Goal: Transaction & Acquisition: Purchase product/service

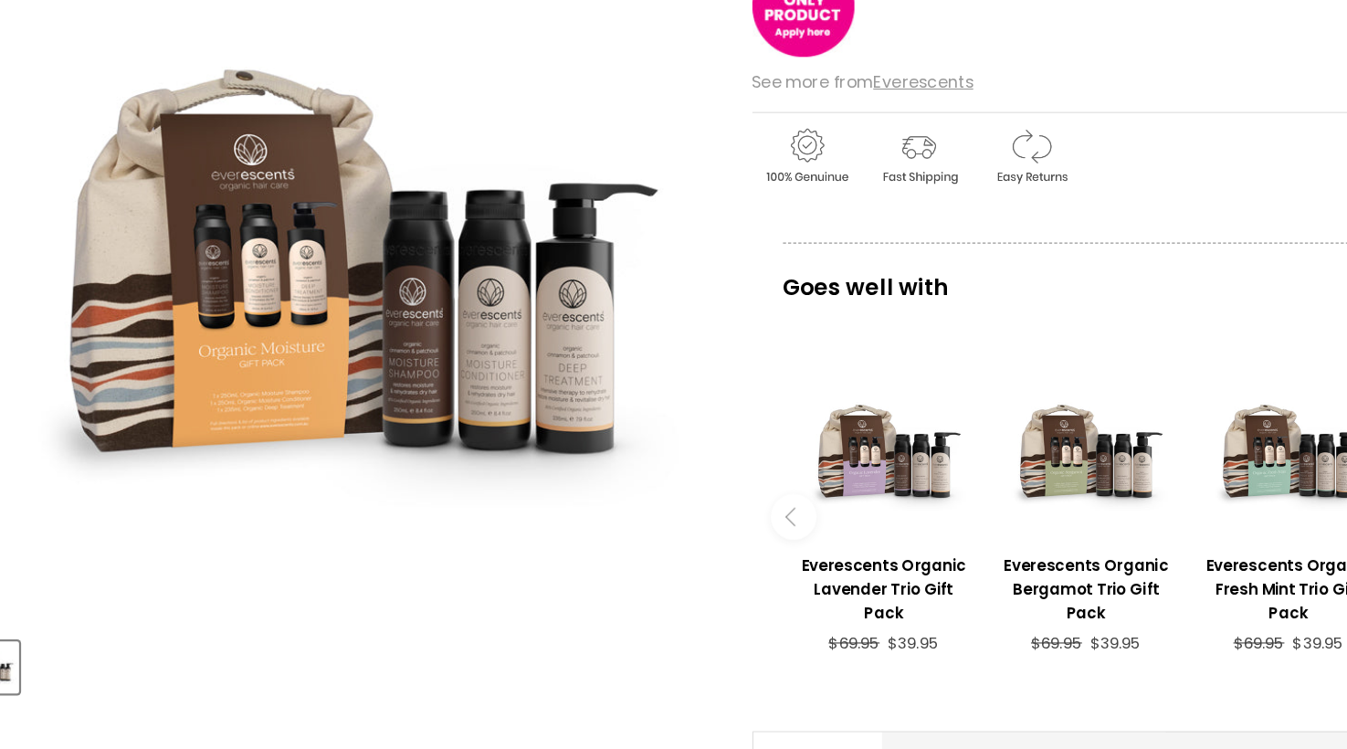
scroll to position [293, 0]
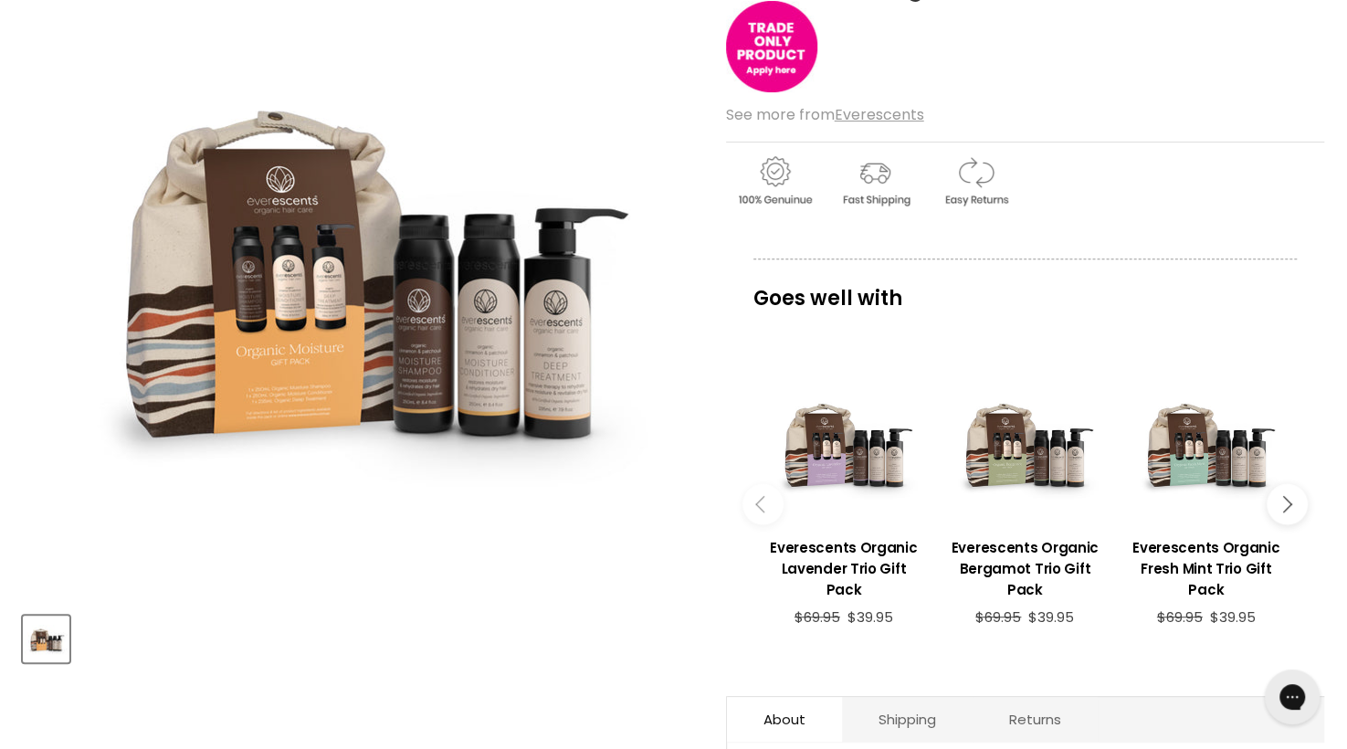
click at [1288, 502] on icon "Main content" at bounding box center [1283, 504] width 16 height 16
click at [1289, 504] on button "Main content" at bounding box center [1287, 503] width 41 height 41
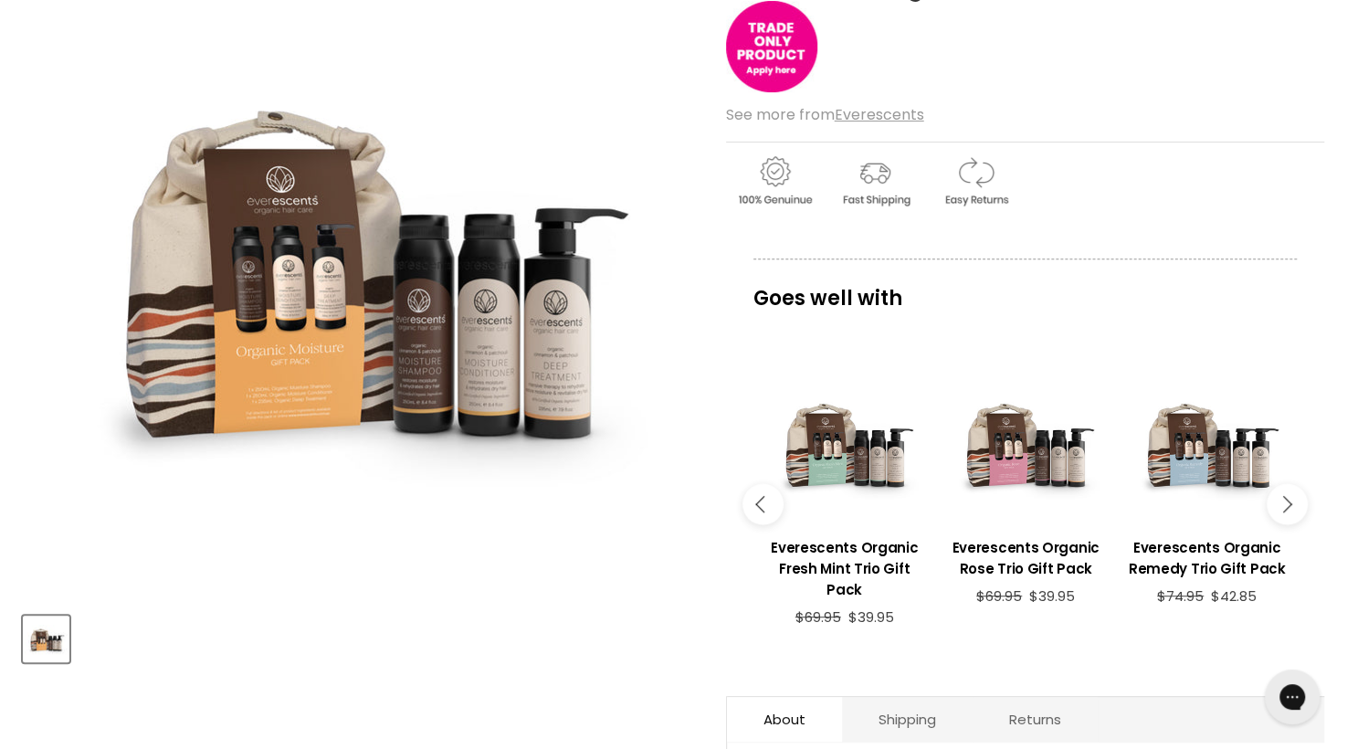
click at [1289, 504] on button "Main content" at bounding box center [1287, 503] width 41 height 41
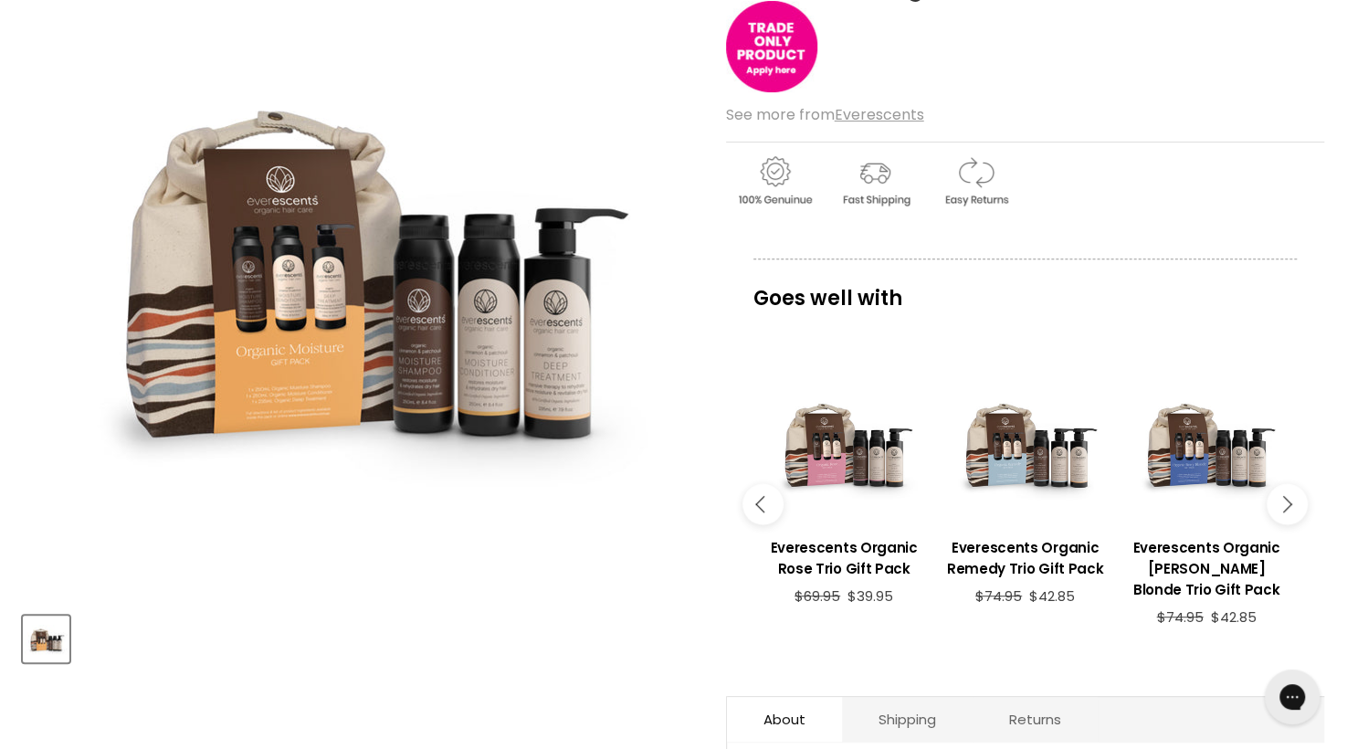
click at [1289, 504] on button "Main content" at bounding box center [1287, 503] width 41 height 41
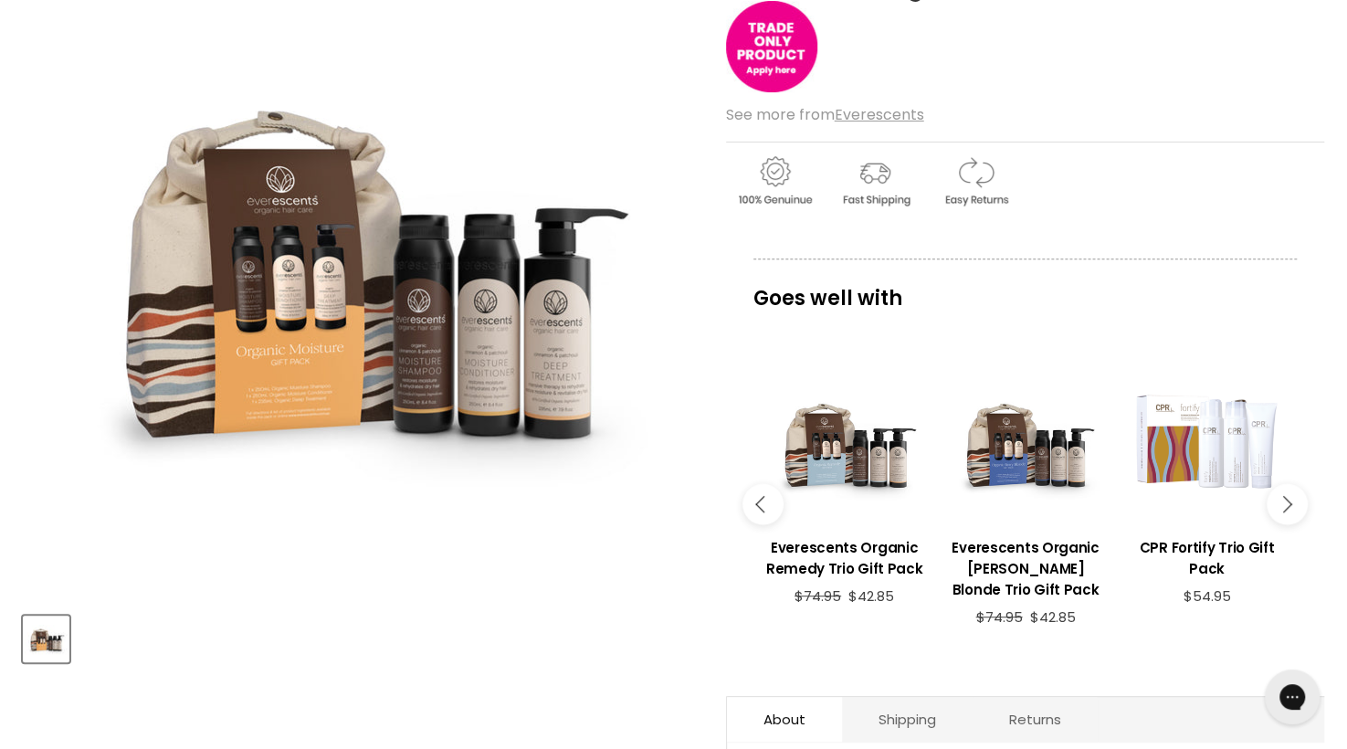
click at [1287, 504] on icon "Main content" at bounding box center [1283, 504] width 16 height 16
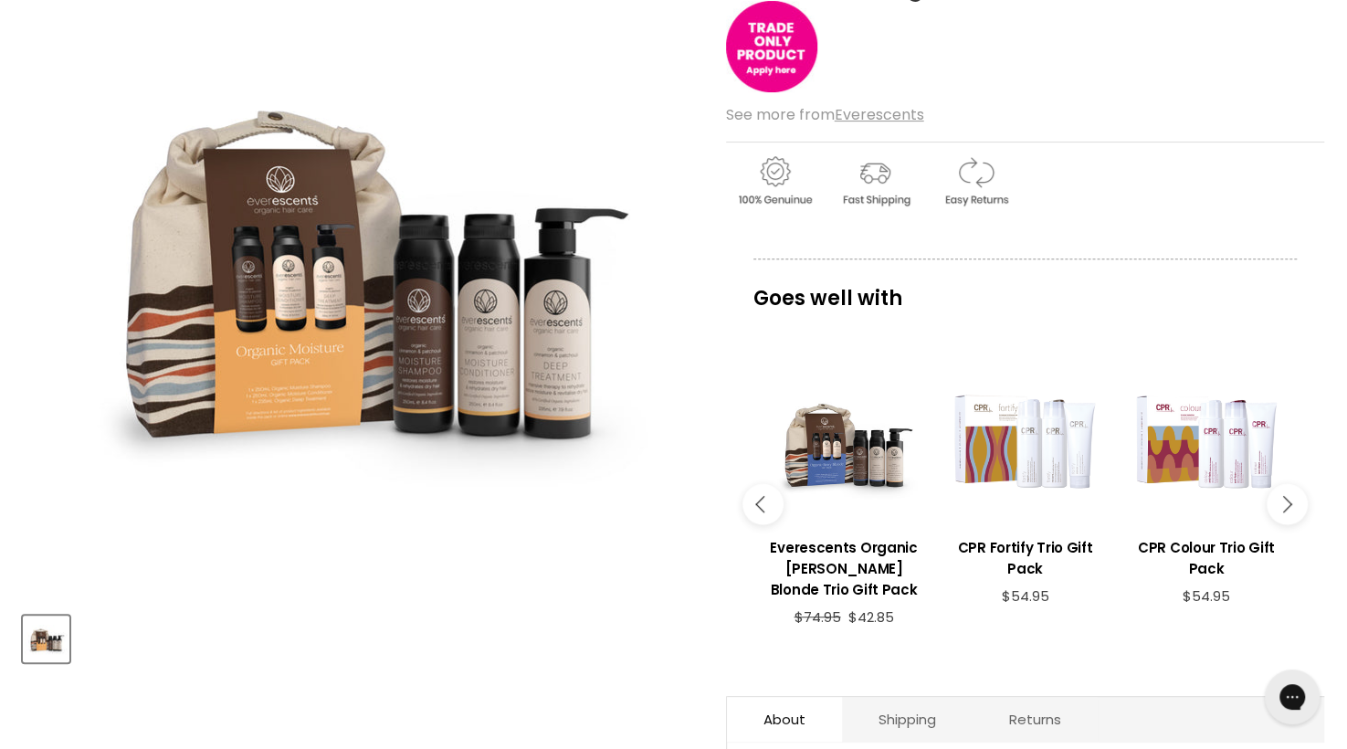
click at [1287, 504] on icon "Main content" at bounding box center [1283, 504] width 16 height 16
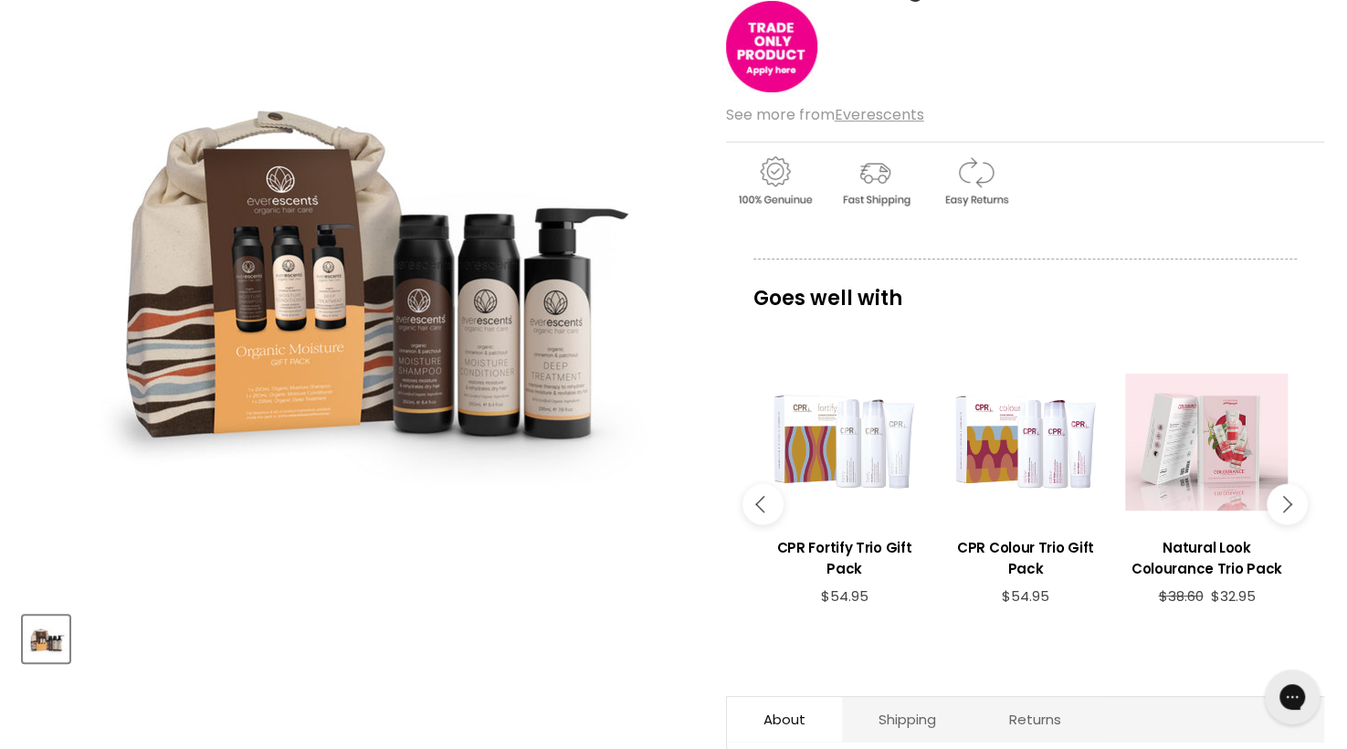
click at [1287, 504] on icon "Main content" at bounding box center [1283, 504] width 16 height 16
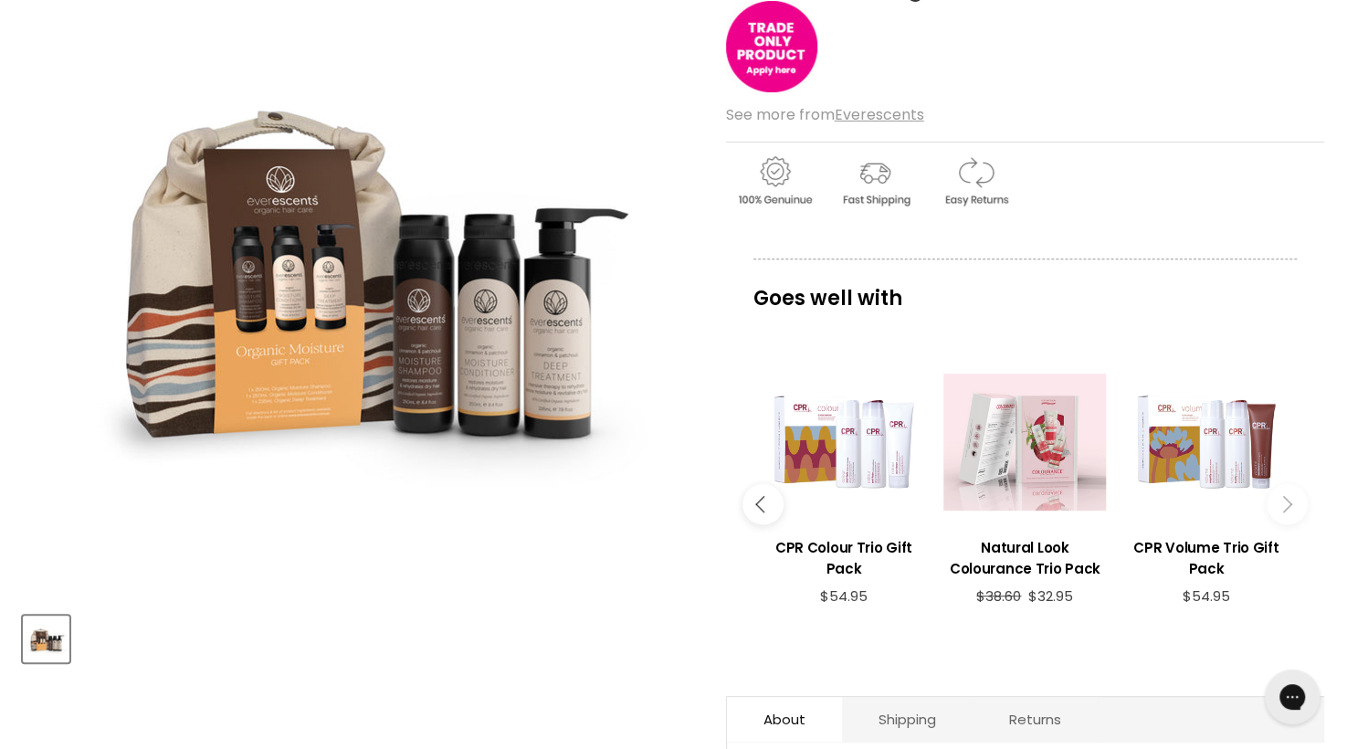
click at [1287, 504] on icon "Main content" at bounding box center [1283, 504] width 16 height 16
click at [759, 509] on button "Main content" at bounding box center [762, 503] width 41 height 41
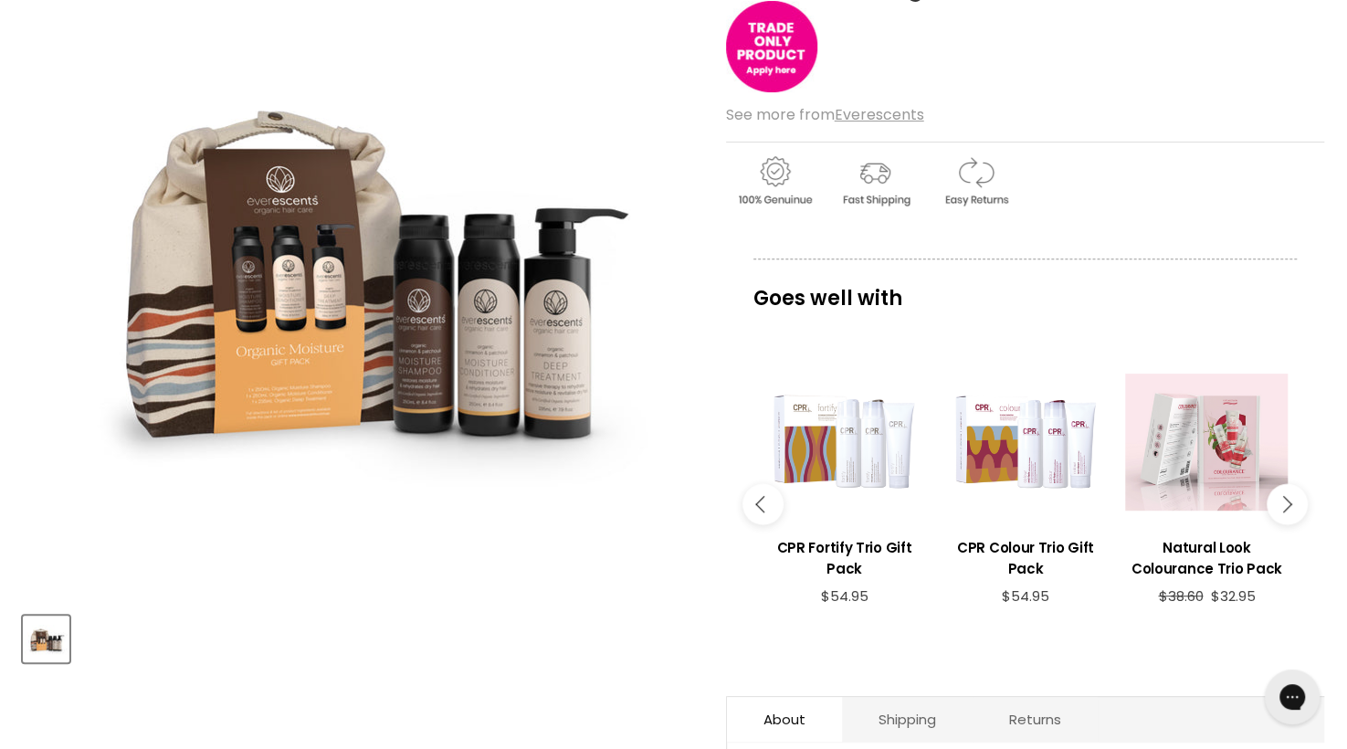
click at [759, 509] on button "Main content" at bounding box center [762, 503] width 41 height 41
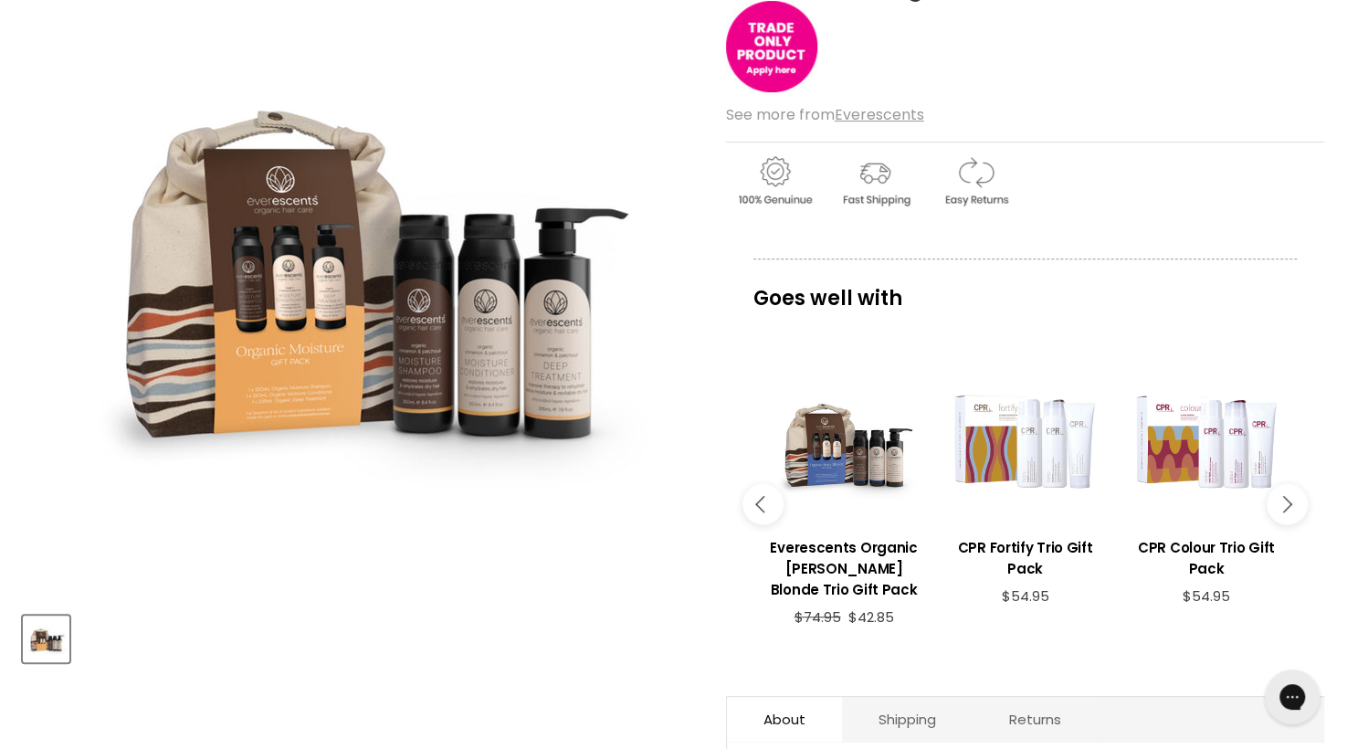
click at [759, 509] on button "Main content" at bounding box center [762, 503] width 41 height 41
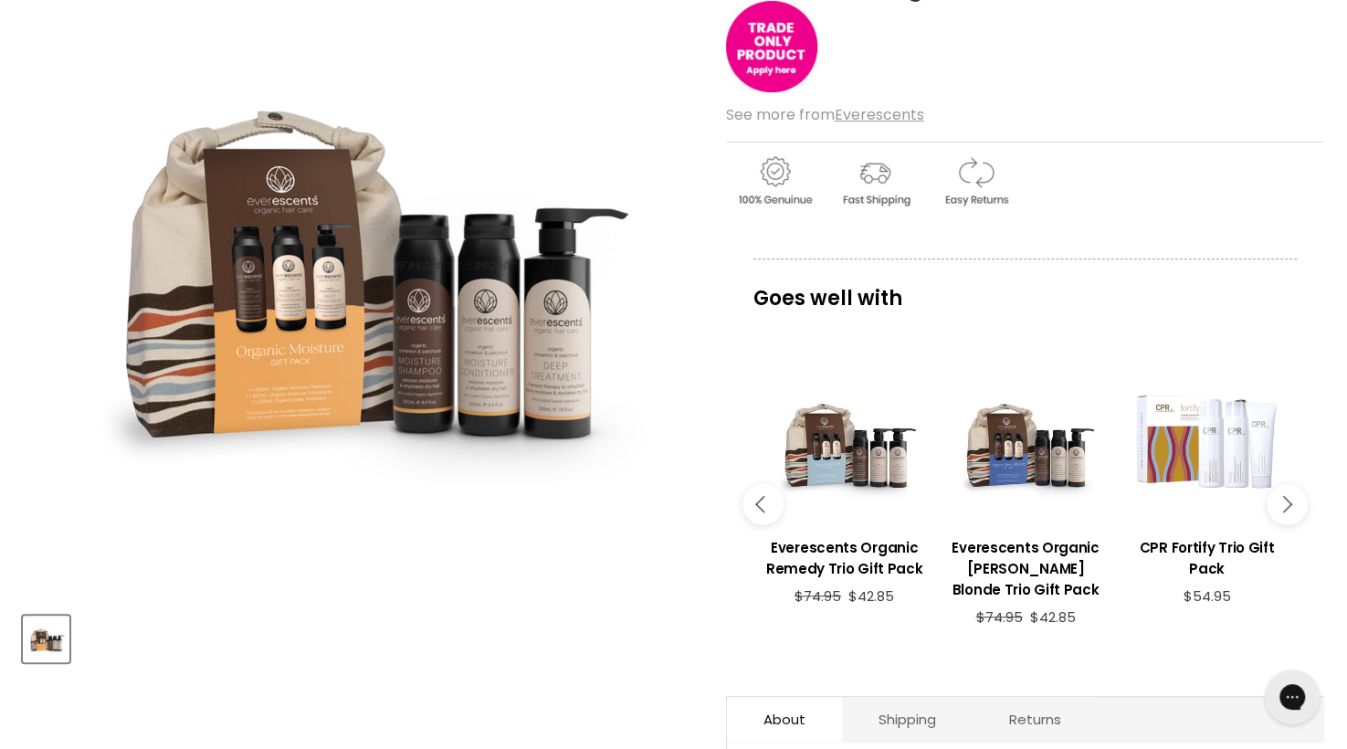
click at [759, 509] on button "Main content" at bounding box center [762, 503] width 41 height 41
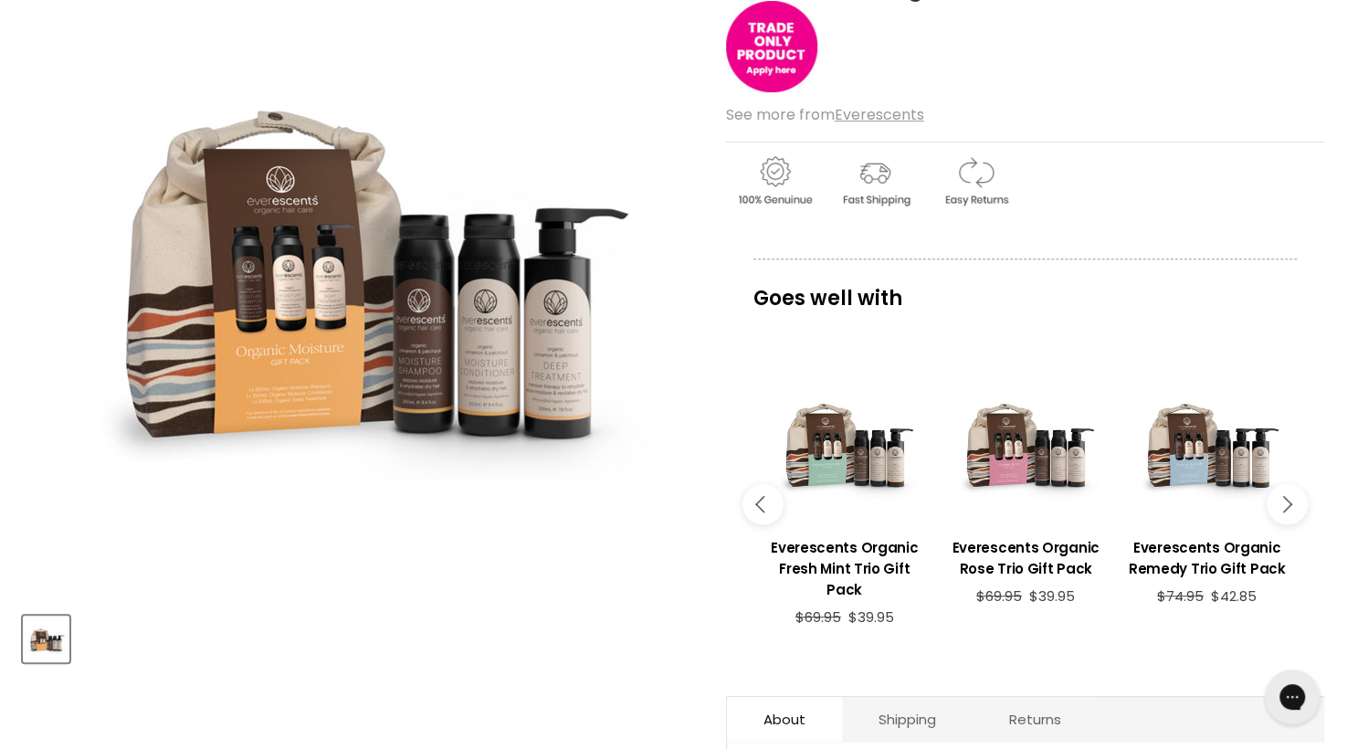
click at [759, 509] on button "Main content" at bounding box center [762, 503] width 41 height 41
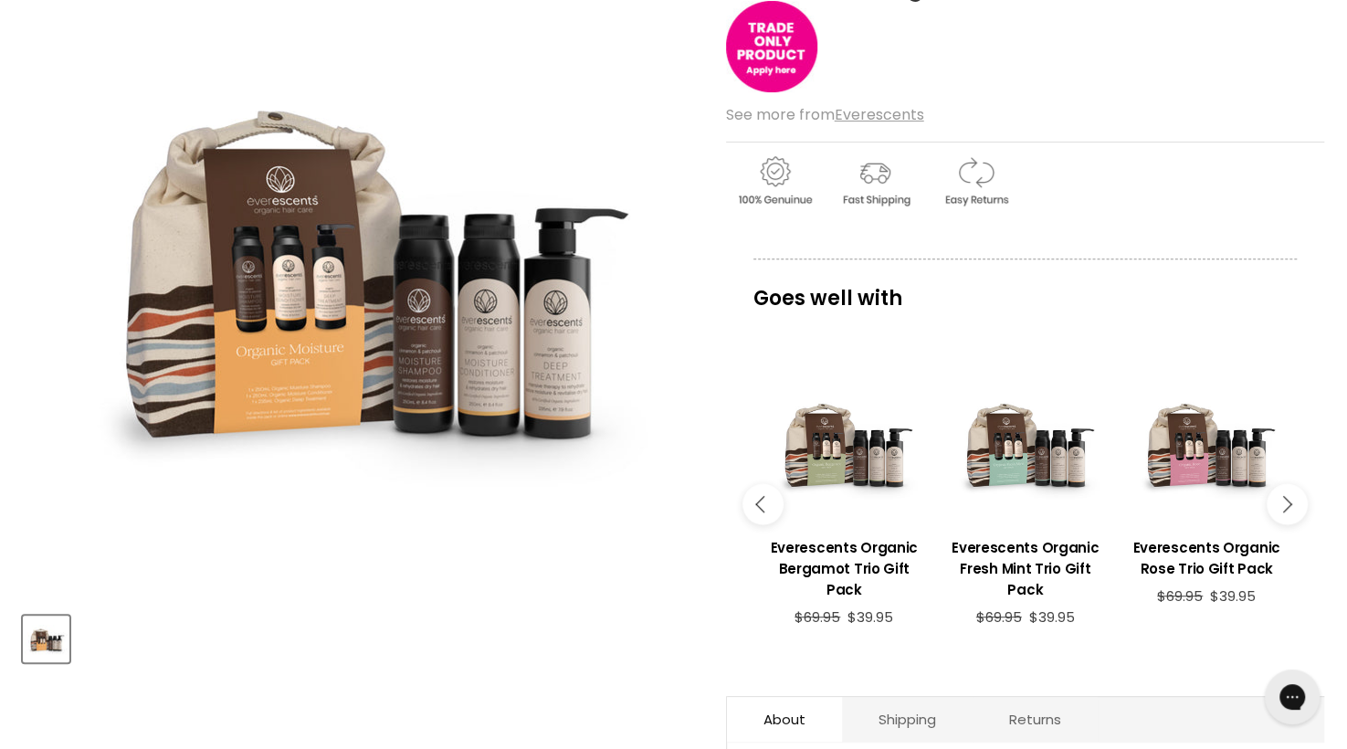
click at [759, 509] on button "Main content" at bounding box center [762, 503] width 41 height 41
click at [1282, 505] on icon "Main content" at bounding box center [1283, 504] width 16 height 16
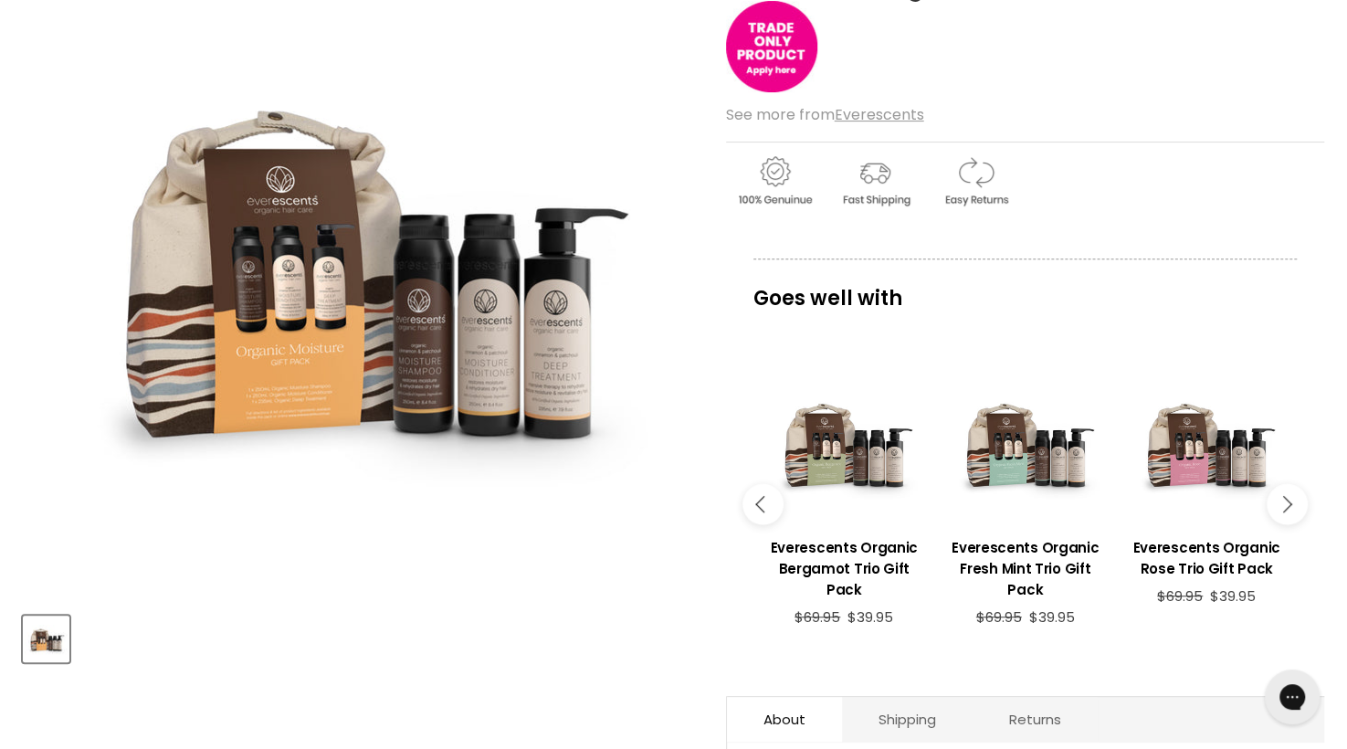
click at [1282, 505] on icon "Main content" at bounding box center [1283, 504] width 16 height 16
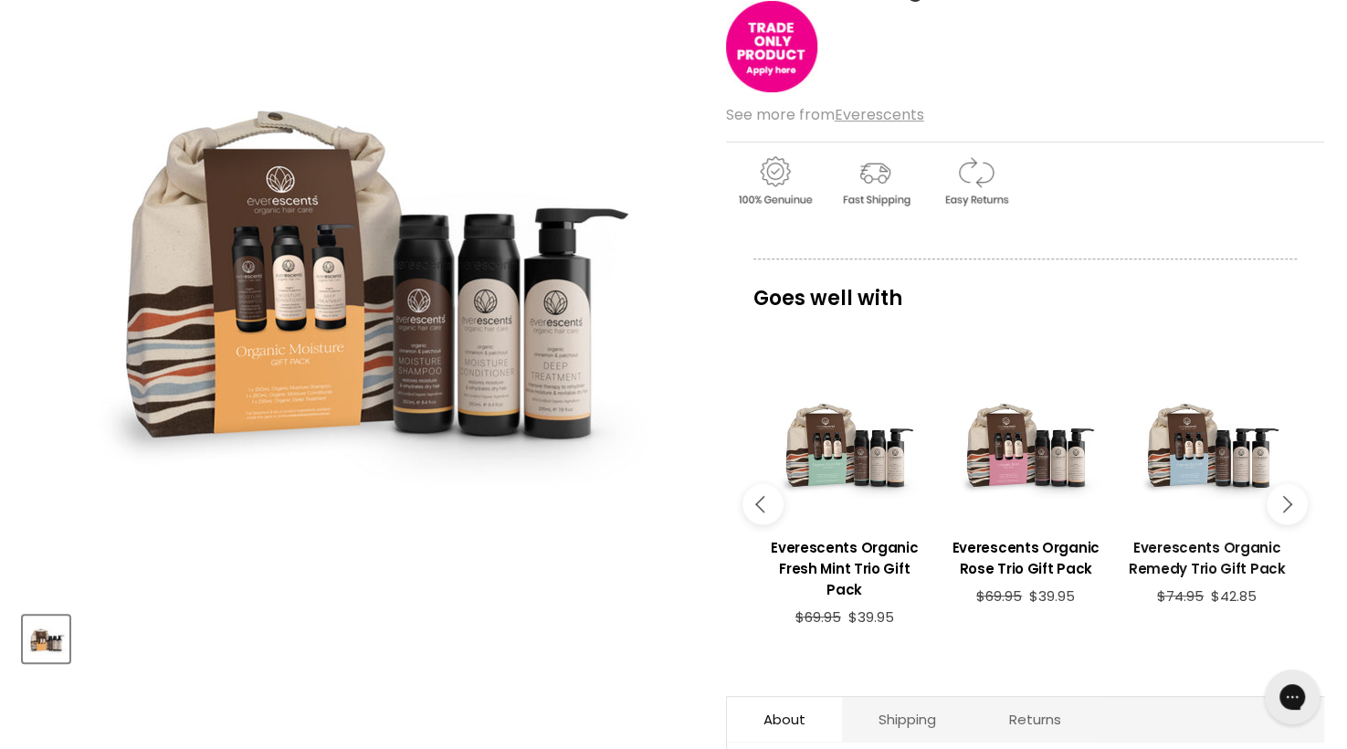
click at [1193, 542] on h3 "Everescents Organic Remedy Trio Gift Pack" at bounding box center [1206, 558] width 163 height 42
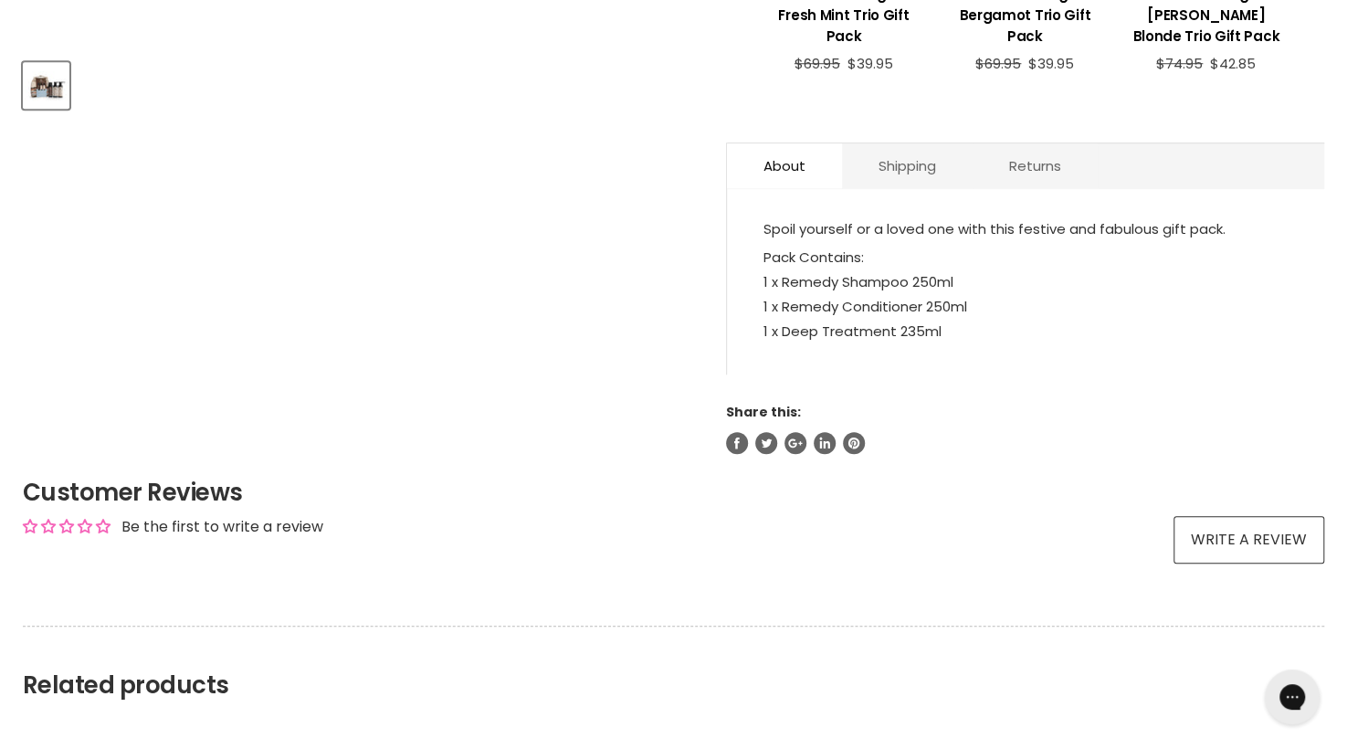
scroll to position [846, 0]
click at [914, 165] on link "Shipping" at bounding box center [907, 166] width 131 height 45
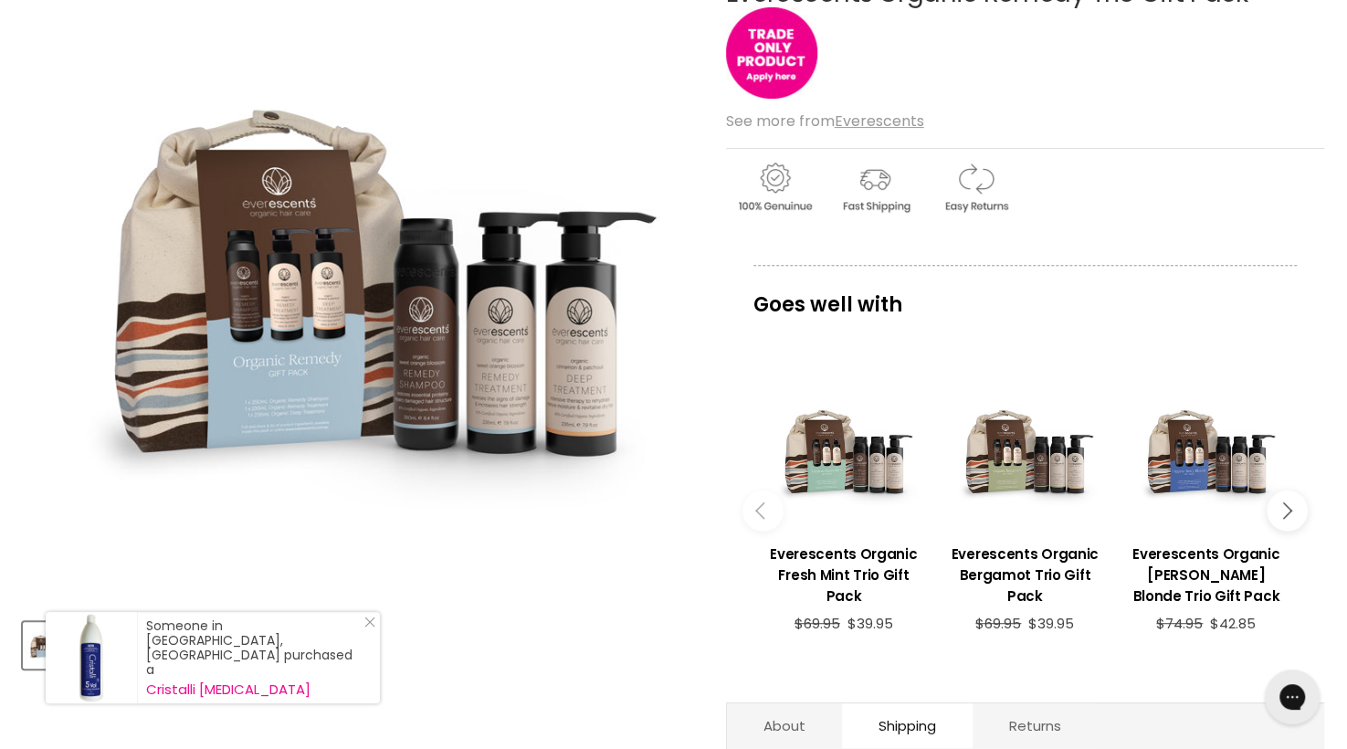
scroll to position [296, 0]
